Goal: Transaction & Acquisition: Purchase product/service

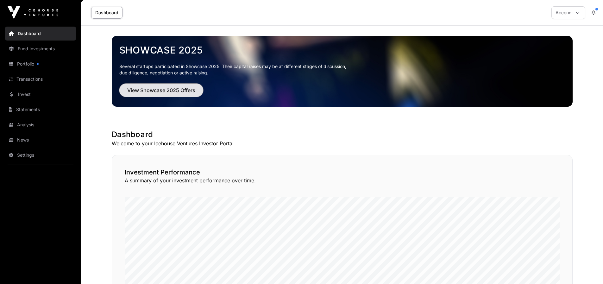
click at [170, 91] on span "View Showcase 2025 Offers" at bounding box center [161, 90] width 68 height 8
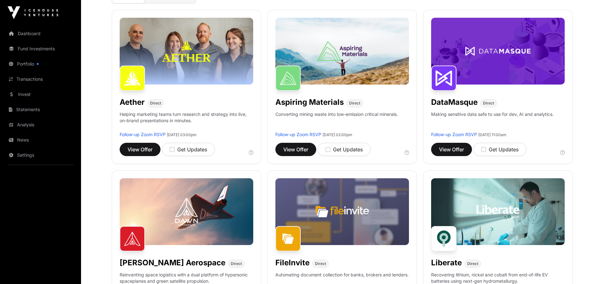
scroll to position [61, 0]
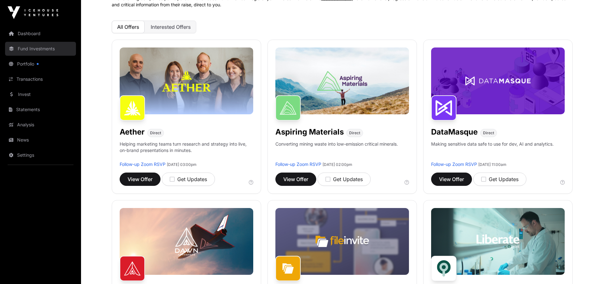
click at [39, 49] on link "Fund Investments" at bounding box center [40, 49] width 71 height 14
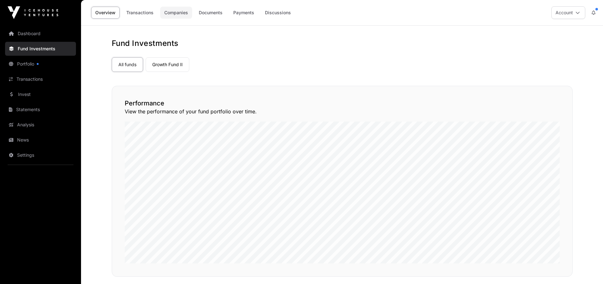
drag, startPoint x: 166, startPoint y: 16, endPoint x: 175, endPoint y: 14, distance: 9.0
click at [167, 16] on link "Companies" at bounding box center [176, 13] width 32 height 12
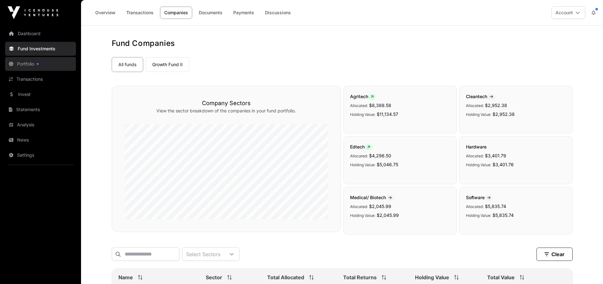
click at [38, 62] on link "Portfolio" at bounding box center [40, 64] width 71 height 14
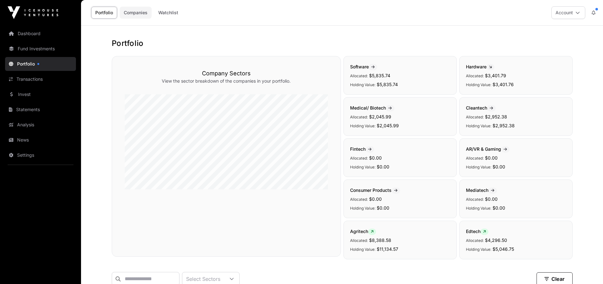
click at [146, 16] on link "Companies" at bounding box center [136, 13] width 32 height 12
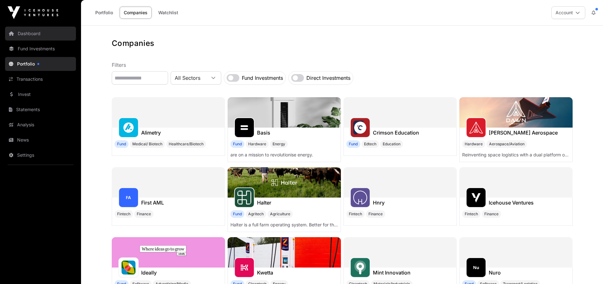
click at [36, 37] on link "Dashboard" at bounding box center [40, 34] width 71 height 14
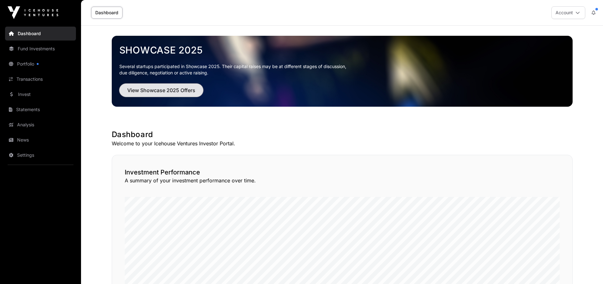
click at [148, 90] on span "View Showcase 2025 Offers" at bounding box center [161, 90] width 68 height 8
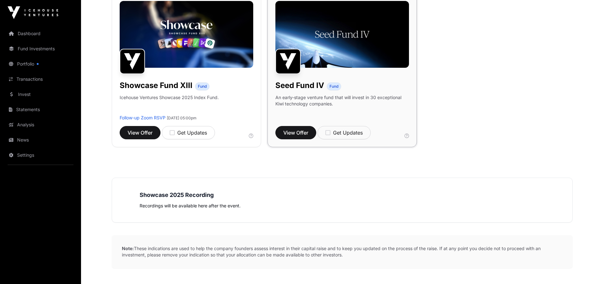
scroll to position [512, 0]
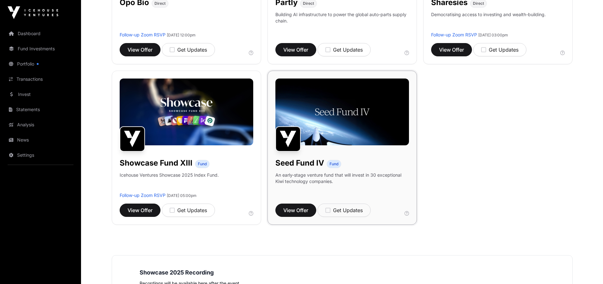
click at [304, 163] on h1 "Seed Fund IV" at bounding box center [300, 163] width 49 height 10
click at [310, 210] on button "View Offer" at bounding box center [296, 210] width 41 height 13
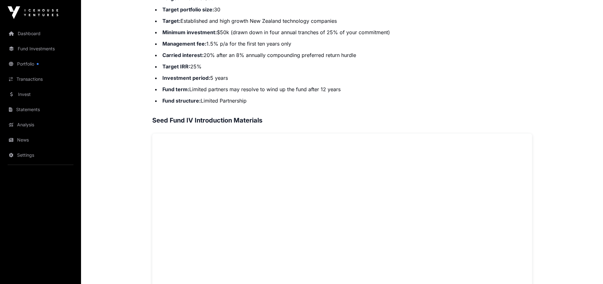
scroll to position [186, 0]
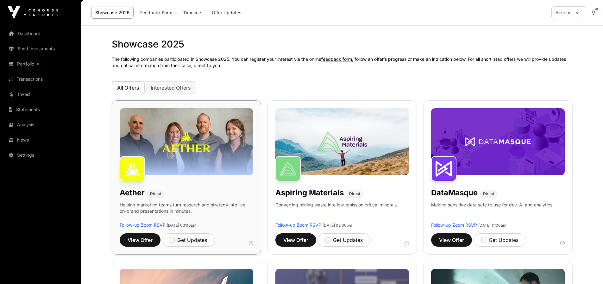
click at [180, 142] on img at bounding box center [187, 141] width 134 height 67
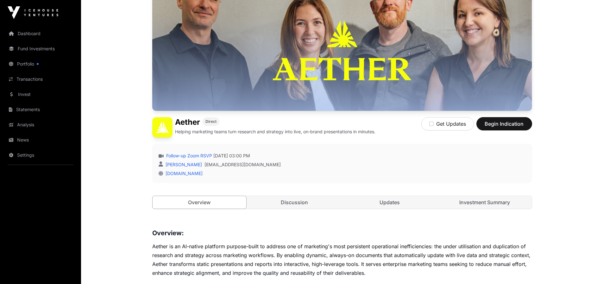
scroll to position [94, 0]
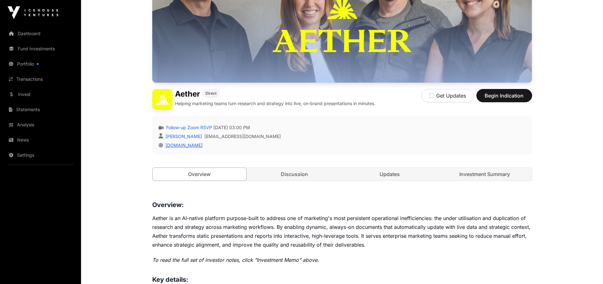
click at [178, 145] on link "theaether.co" at bounding box center [183, 145] width 40 height 5
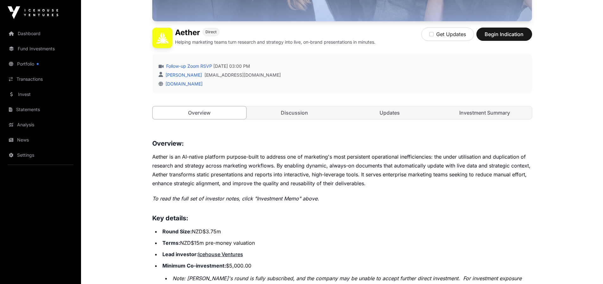
scroll to position [178, 0]
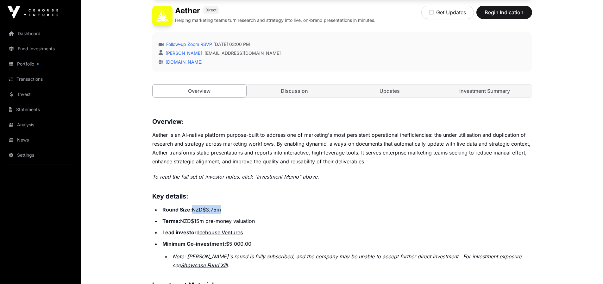
drag, startPoint x: 193, startPoint y: 211, endPoint x: 244, endPoint y: 214, distance: 50.8
click at [244, 214] on ul "Round Size: NZD$3.75m Terms: NZD$15m pre-money valuation Lead investor : Icehou…" at bounding box center [342, 237] width 380 height 65
drag, startPoint x: 186, startPoint y: 223, endPoint x: 253, endPoint y: 225, distance: 67.8
click at [253, 225] on li "Terms: NZD$15m pre-money valuation" at bounding box center [347, 221] width 372 height 9
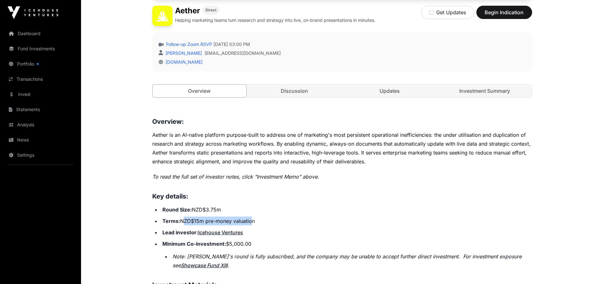
click at [253, 225] on li "Terms: NZD$15m pre-money valuation" at bounding box center [347, 221] width 372 height 9
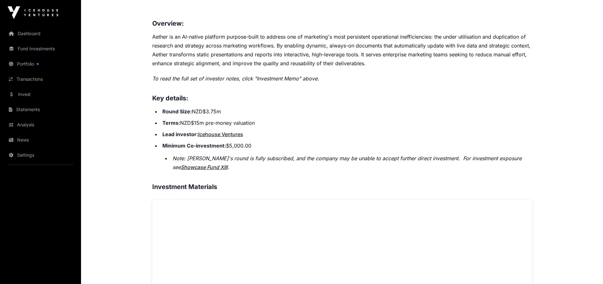
scroll to position [275, 0]
drag, startPoint x: 183, startPoint y: 80, endPoint x: 282, endPoint y: 80, distance: 98.5
click at [282, 80] on em "To read the full set of investor notes, click "Investment Memo" above." at bounding box center [235, 79] width 167 height 6
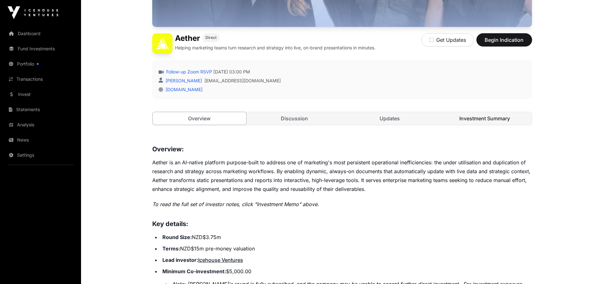
click at [479, 119] on link "Investment Summary" at bounding box center [485, 118] width 94 height 13
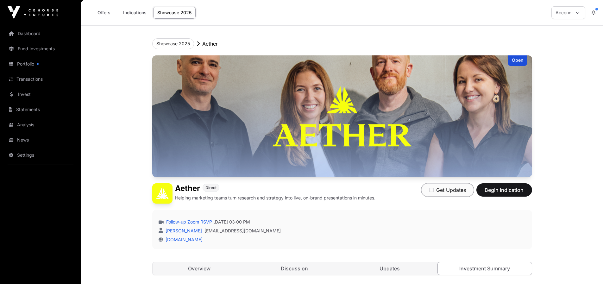
click at [432, 190] on icon "button" at bounding box center [431, 190] width 4 height 5
click at [180, 42] on button "Showcase 2025" at bounding box center [173, 43] width 42 height 11
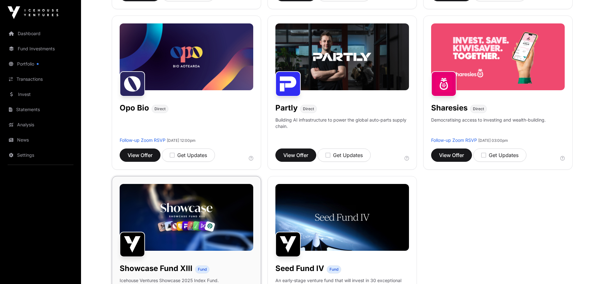
scroll to position [452, 0]
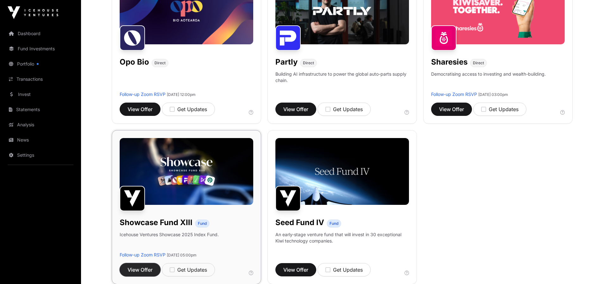
click at [148, 272] on span "View Offer" at bounding box center [140, 270] width 25 height 8
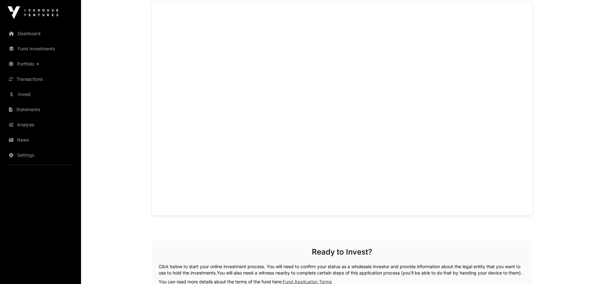
scroll to position [410, 0]
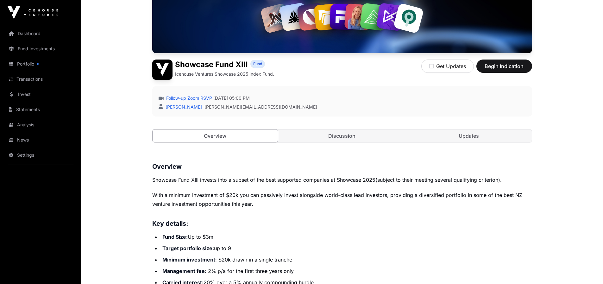
scroll to position [169, 0]
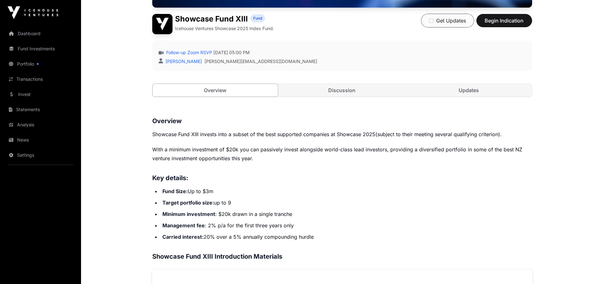
click at [431, 21] on icon "button" at bounding box center [431, 20] width 4 height 5
click at [364, 92] on link "Discussion" at bounding box center [342, 90] width 126 height 13
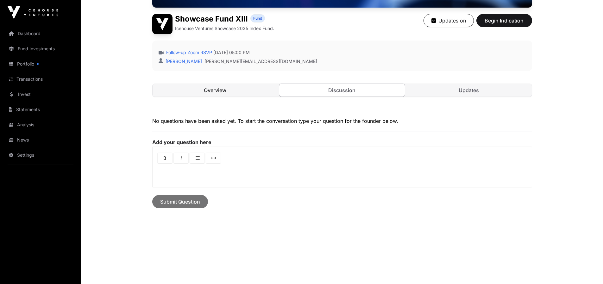
click at [232, 90] on link "Overview" at bounding box center [216, 90] width 126 height 13
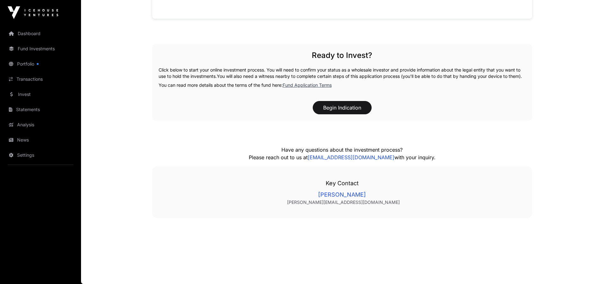
scroll to position [641, 0]
click at [348, 110] on button "Begin Indication" at bounding box center [342, 107] width 59 height 13
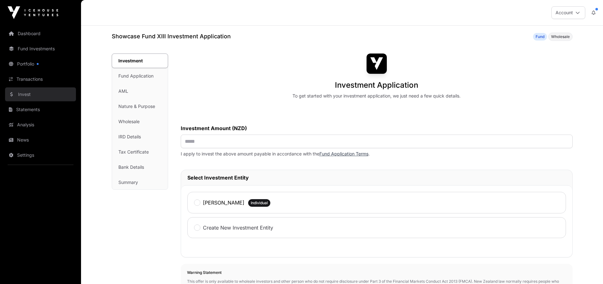
click at [30, 91] on link "Invest" at bounding box center [40, 94] width 71 height 14
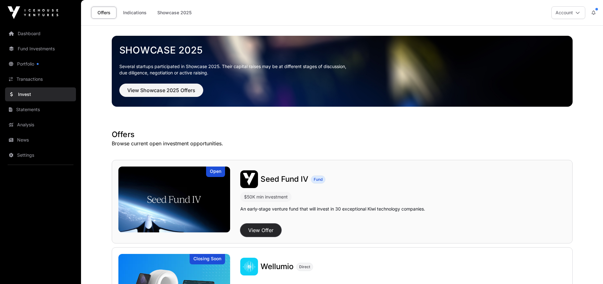
click at [269, 230] on button "View Offer" at bounding box center [260, 230] width 41 height 13
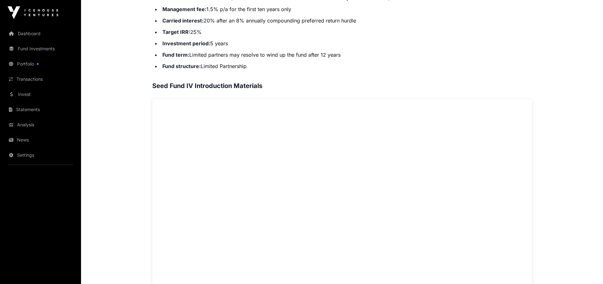
scroll to position [407, 0]
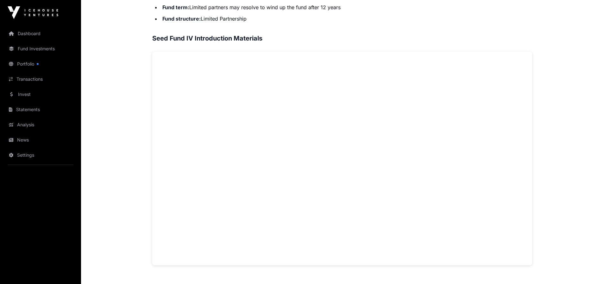
click at [369, 24] on div "Seed Fund IV Overview Seed Fund IV is an actively managed, early-stage venture …" at bounding box center [342, 65] width 380 height 401
click at [568, 126] on main "Offers Seed Fund IV Open Seed Fund IV Fund An early-stage venture fund that wil…" at bounding box center [342, 74] width 522 height 912
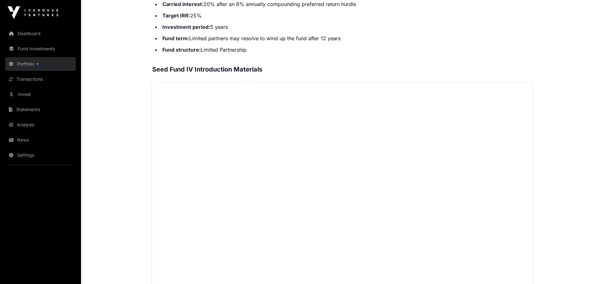
scroll to position [0, 0]
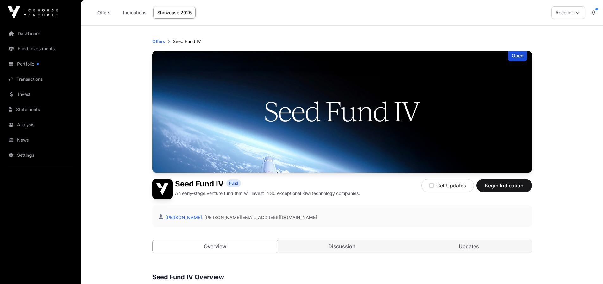
click at [175, 11] on link "Showcase 2025" at bounding box center [174, 13] width 42 height 12
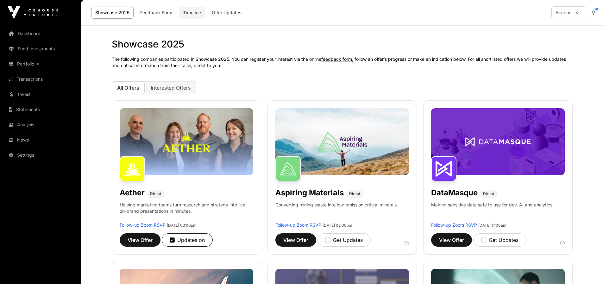
click at [195, 12] on link "Timeline" at bounding box center [192, 13] width 26 height 12
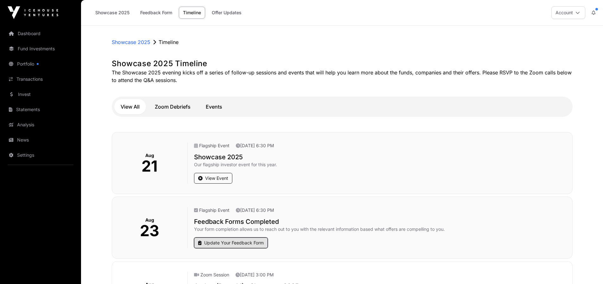
click at [238, 241] on link "Update Your Feedback Form" at bounding box center [231, 243] width 74 height 11
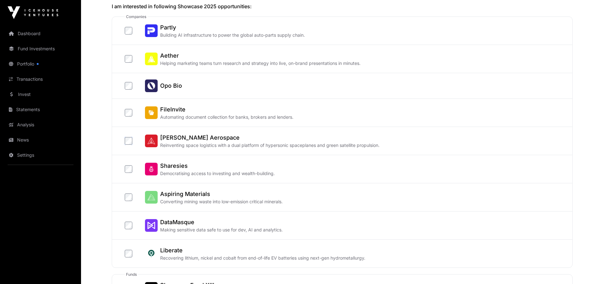
scroll to position [343, 0]
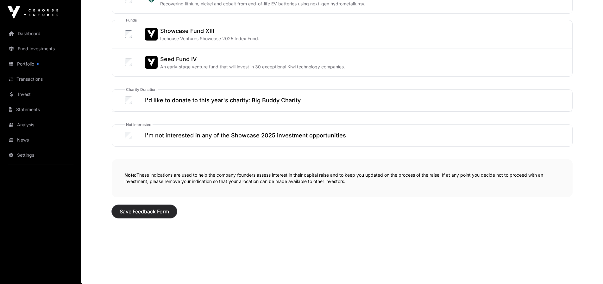
click at [168, 209] on span "Save Feedback Form" at bounding box center [144, 212] width 49 height 8
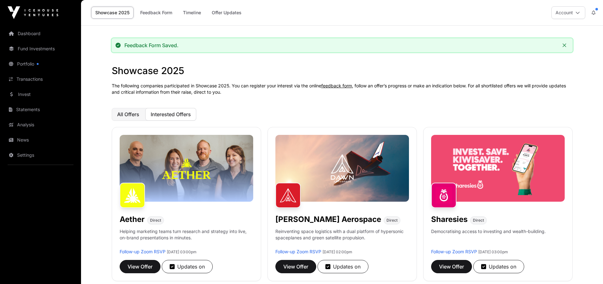
click at [134, 115] on span "All Offers" at bounding box center [128, 114] width 22 height 6
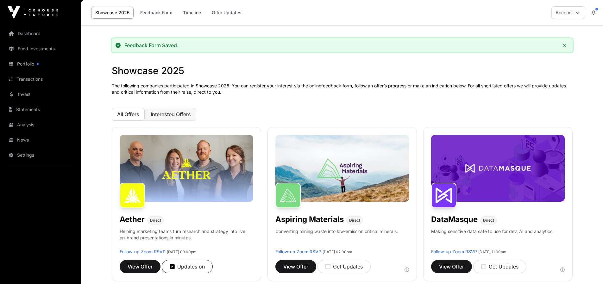
click at [185, 113] on span "Interested Offers" at bounding box center [171, 114] width 40 height 6
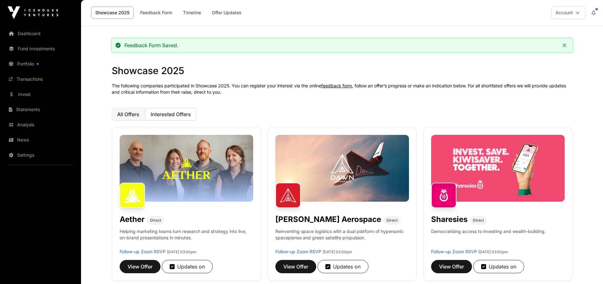
click at [130, 113] on span "All Offers" at bounding box center [128, 114] width 22 height 6
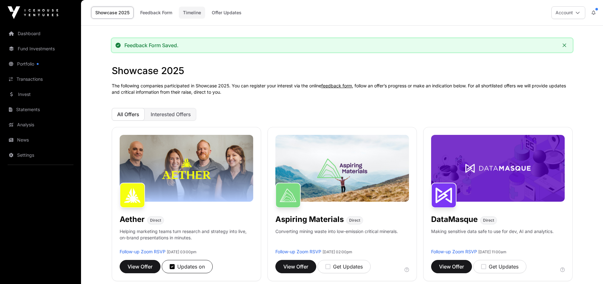
click at [193, 12] on link "Timeline" at bounding box center [192, 13] width 26 height 12
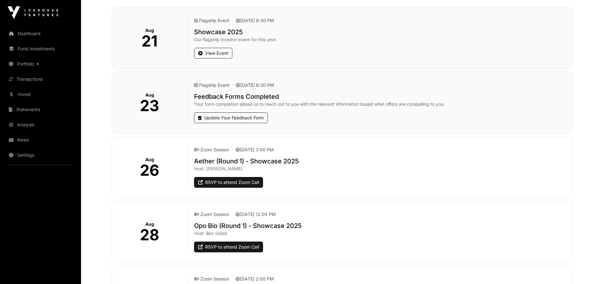
scroll to position [124, 0]
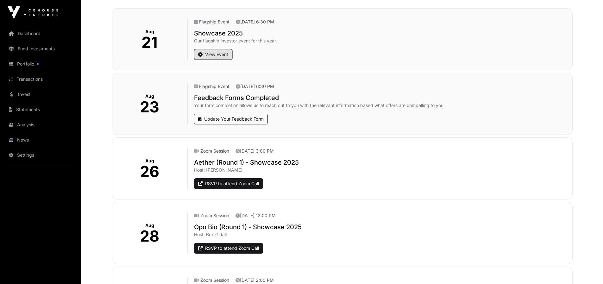
click at [215, 55] on link "View Event" at bounding box center [213, 54] width 38 height 11
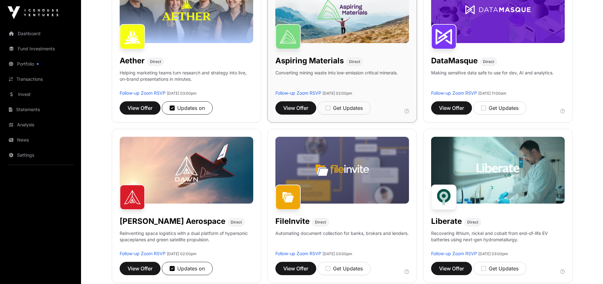
scroll to position [211, 0]
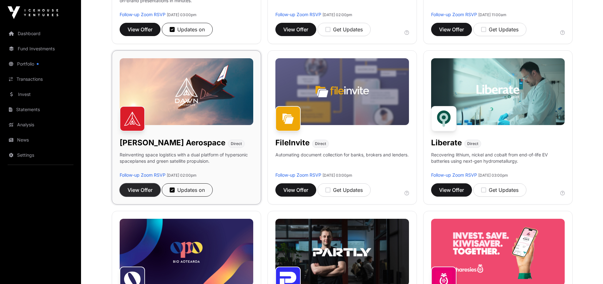
click at [139, 190] on span "View Offer" at bounding box center [140, 190] width 25 height 8
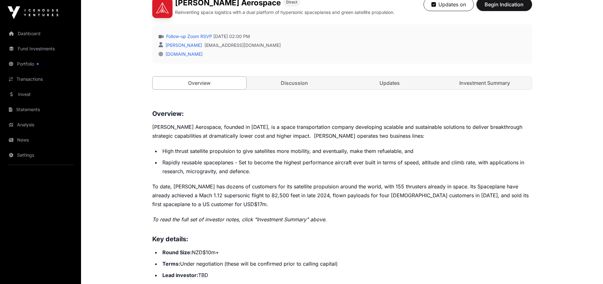
scroll to position [218, 0]
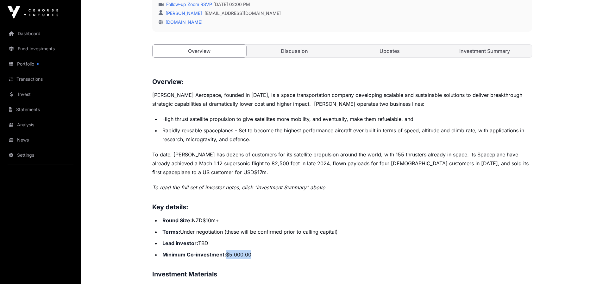
drag, startPoint x: 227, startPoint y: 256, endPoint x: 250, endPoint y: 257, distance: 22.8
click at [250, 257] on li "Minimum Co-investment: $5,000.00" at bounding box center [347, 254] width 372 height 9
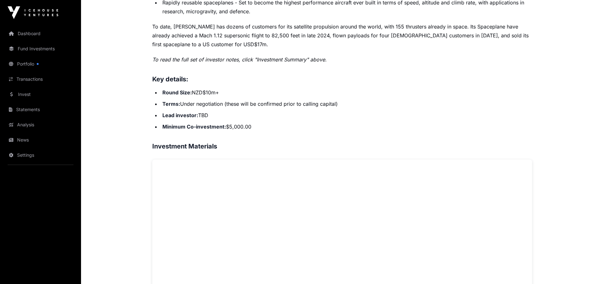
scroll to position [487, 0]
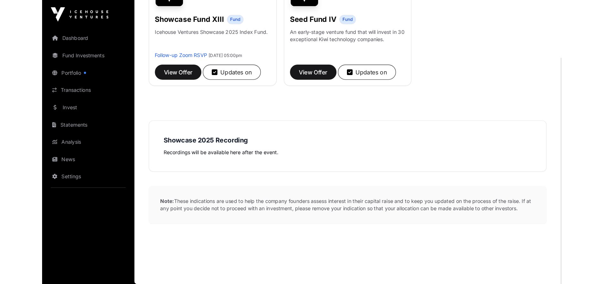
scroll to position [300, 0]
